Goal: Information Seeking & Learning: Learn about a topic

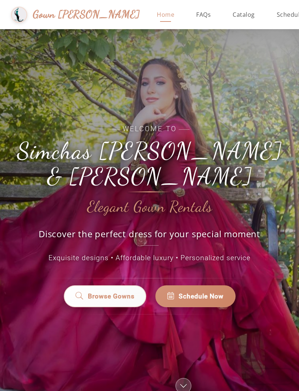
click at [232, 16] on span "Catalog" at bounding box center [243, 15] width 22 height 8
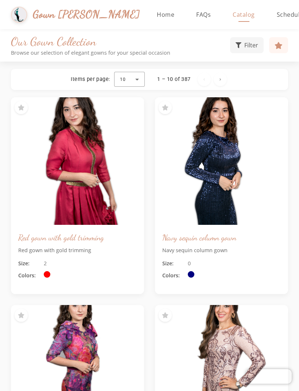
click at [196, 17] on span "FAQs" at bounding box center [203, 15] width 15 height 8
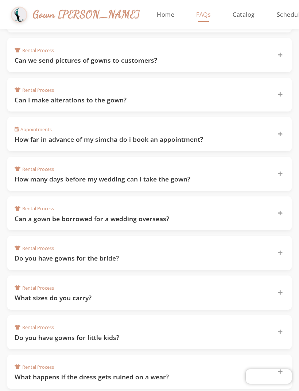
scroll to position [191, 0]
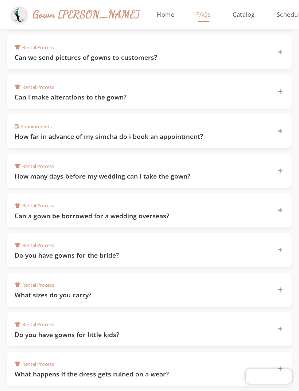
click at [220, 53] on h3 "Can we send pictures of gowns to customers?" at bounding box center [141, 57] width 253 height 9
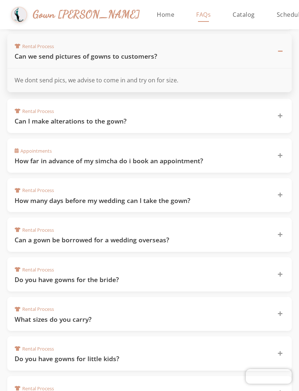
click at [221, 49] on div "Rental Process Can we send pictures of gowns to customers?" at bounding box center [145, 51] width 261 height 20
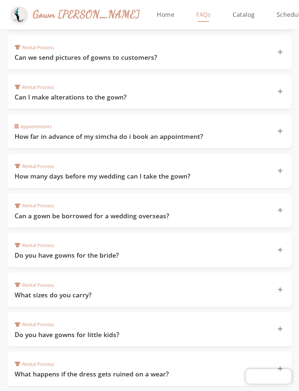
click at [215, 89] on div "Rental Process Can I make alterations to the gown?" at bounding box center [145, 92] width 261 height 20
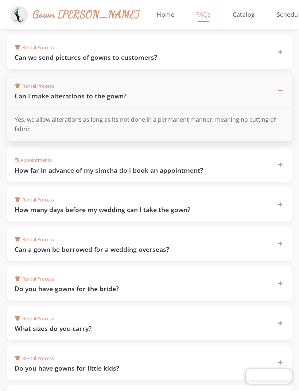
click at [215, 82] on div "Rental Process Can I make alterations to the gown?" at bounding box center [145, 91] width 261 height 20
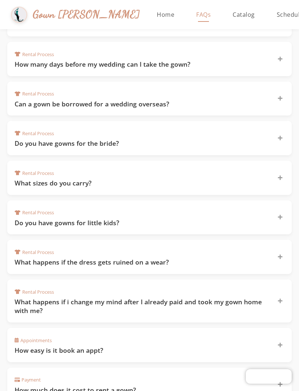
scroll to position [303, 0]
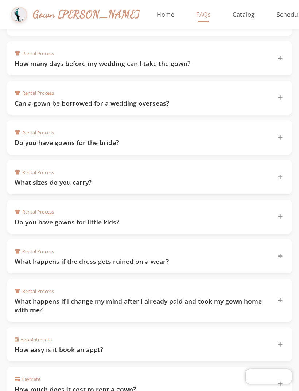
click at [215, 62] on h3 "How many days before my wedding can I take the gown?" at bounding box center [141, 63] width 253 height 9
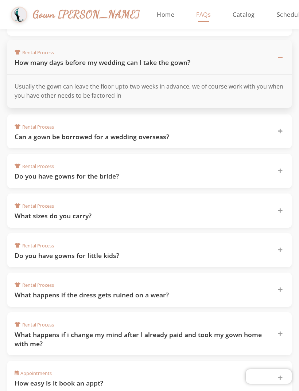
click at [217, 47] on div "Rental Process How many days before my wedding can I take the gown?" at bounding box center [145, 57] width 261 height 20
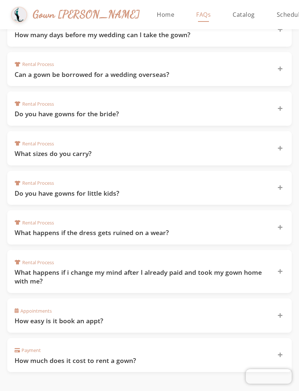
scroll to position [361, 0]
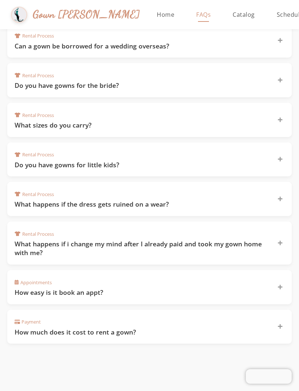
click at [216, 46] on h3 "Can a gown be borrowed for a wedding overseas?" at bounding box center [141, 46] width 253 height 9
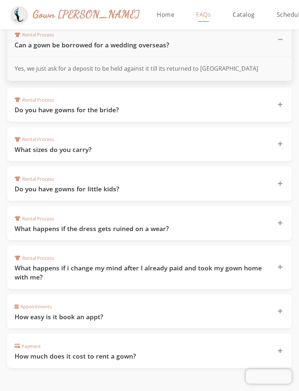
click at [219, 44] on h3 "Can a gown be borrowed for a wedding overseas?" at bounding box center [141, 44] width 253 height 9
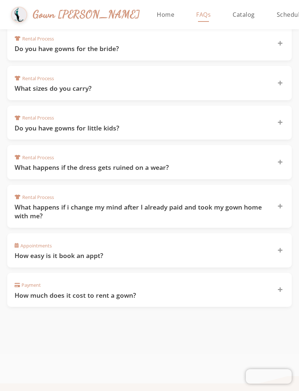
scroll to position [398, 0]
click at [215, 76] on div "Rental Process What sizes do you carry?" at bounding box center [145, 83] width 261 height 20
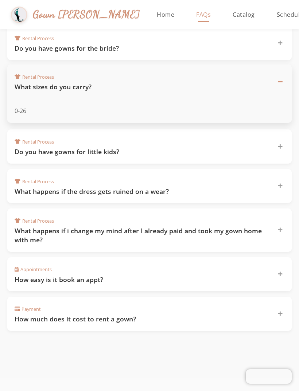
click at [216, 72] on div "Rental Process What sizes do you carry?" at bounding box center [145, 82] width 261 height 20
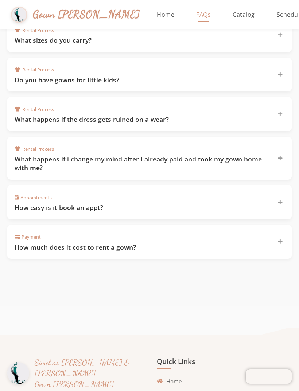
scroll to position [445, 0]
click at [212, 76] on h3 "Do you have gowns for little kids?" at bounding box center [141, 80] width 253 height 9
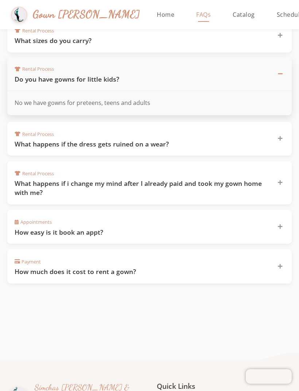
click at [215, 65] on div "Rental Process Do you have gowns for little kids?" at bounding box center [145, 74] width 261 height 20
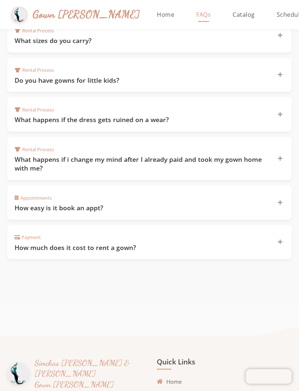
click at [210, 105] on div "Rental Process What happens if the dress gets ruined on a wear?" at bounding box center [145, 115] width 261 height 20
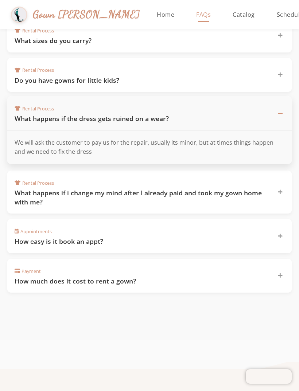
click at [209, 96] on div "Rental Process What happens if the dress gets ruined on a wear?" at bounding box center [149, 113] width 284 height 35
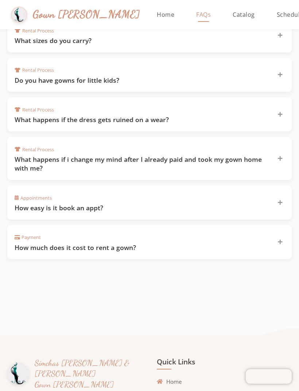
click at [215, 155] on h3 "What happens if i change my mind after I already paid and took my gown home wit…" at bounding box center [141, 164] width 253 height 18
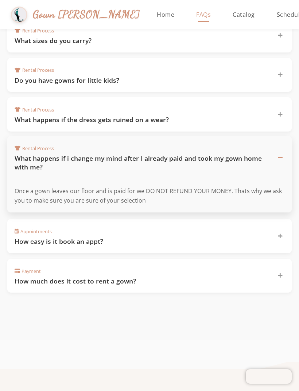
click at [218, 143] on div "Rental Process What happens if i change my mind after I already paid and took m…" at bounding box center [145, 157] width 261 height 28
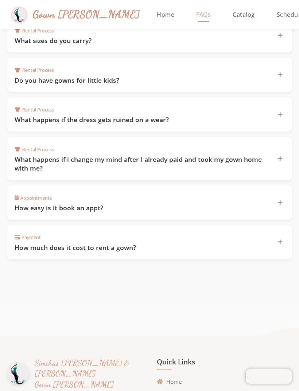
click at [212, 232] on div "Payment How much does it cost to rent a gown?" at bounding box center [145, 242] width 261 height 20
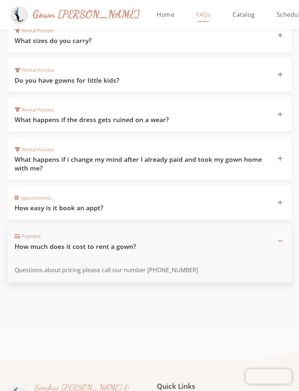
click at [215, 224] on div "Payment How much does it cost to rent a gown?" at bounding box center [149, 241] width 284 height 35
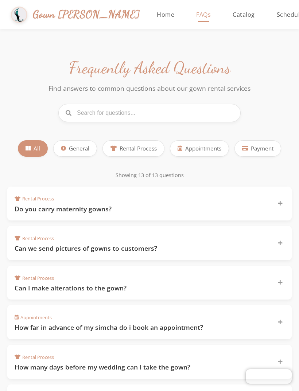
scroll to position [0, 0]
click at [225, 19] on link "Catalog" at bounding box center [243, 14] width 37 height 29
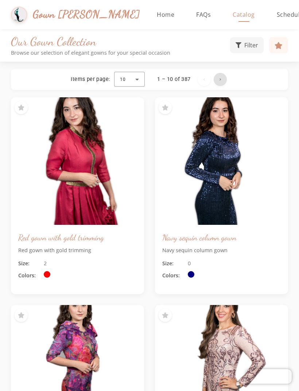
click at [222, 82] on span "Next page" at bounding box center [219, 79] width 17 height 17
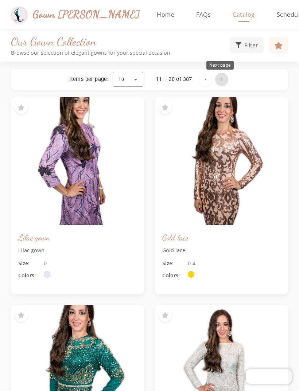
click at [223, 82] on span "Next page" at bounding box center [221, 79] width 17 height 17
